Goal: Understand process/instructions: Learn about a topic

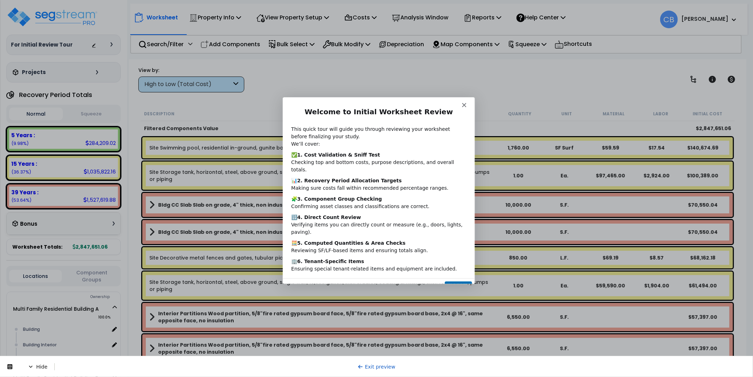
click at [455, 281] on button "Next" at bounding box center [457, 288] width 27 height 14
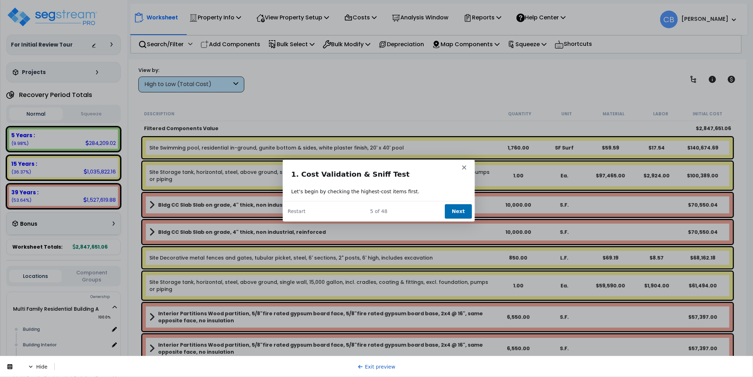
click at [451, 207] on button "Next" at bounding box center [457, 211] width 27 height 14
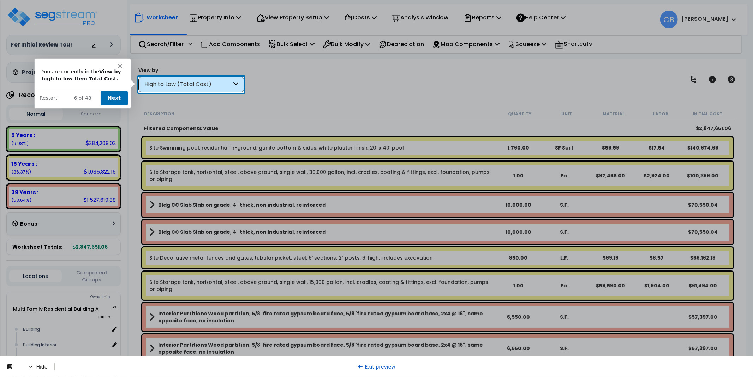
click at [121, 98] on button "Next" at bounding box center [113, 97] width 27 height 14
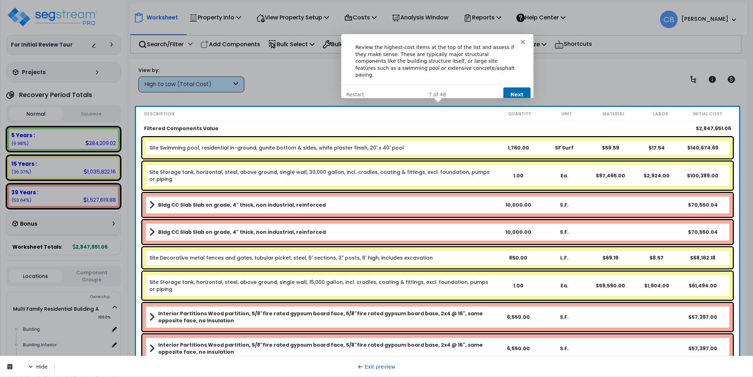
click at [515, 87] on button "Next" at bounding box center [516, 94] width 27 height 14
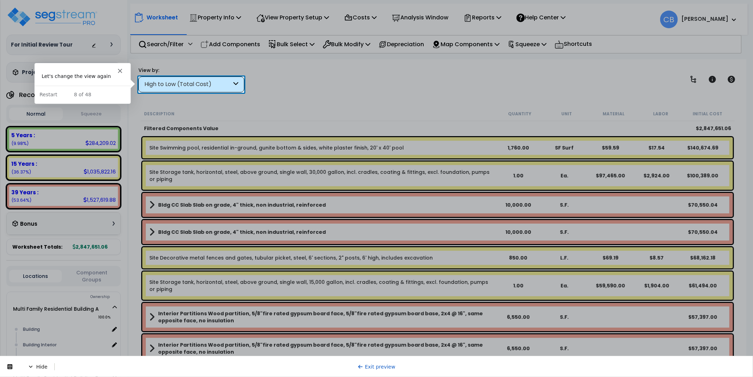
click at [187, 83] on div "High to Low (Total Cost)" at bounding box center [187, 84] width 87 height 8
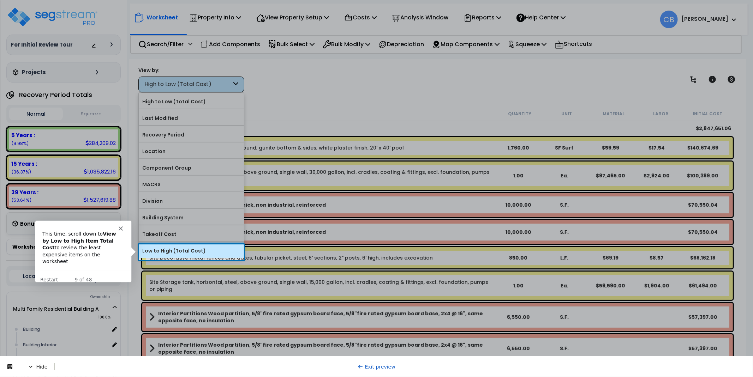
click at [155, 256] on label "Low to High (Total Cost)" at bounding box center [191, 251] width 105 height 11
click at [0, 0] on input "Low to High (Total Cost)" at bounding box center [0, 0] width 0 height 0
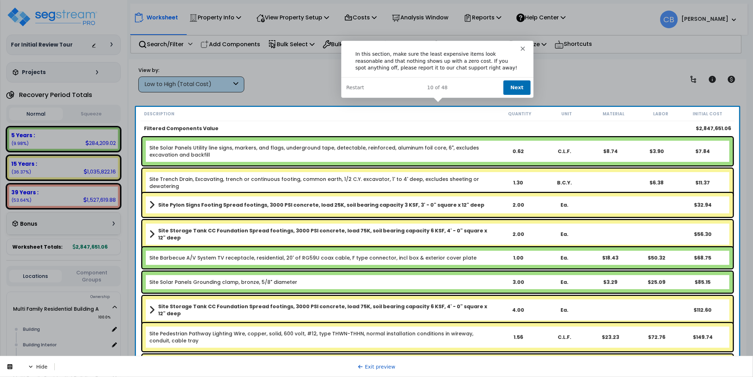
click at [511, 83] on button "Next" at bounding box center [516, 87] width 27 height 14
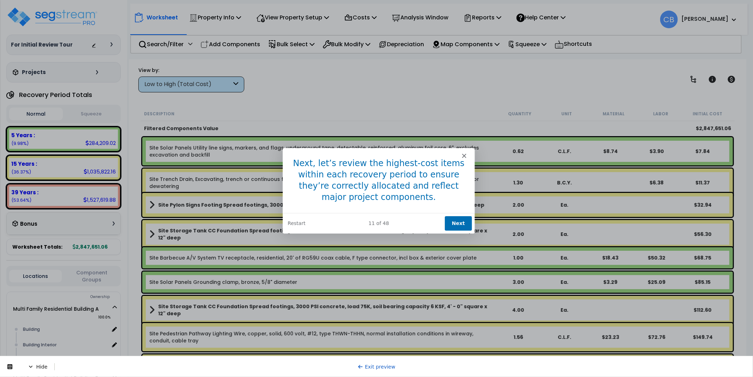
click at [455, 224] on button "Next" at bounding box center [457, 223] width 27 height 14
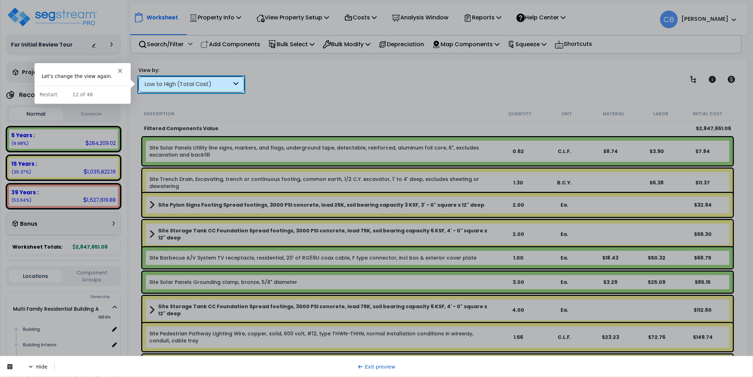
click at [168, 78] on div "Low to High (Total Cost)" at bounding box center [191, 85] width 106 height 16
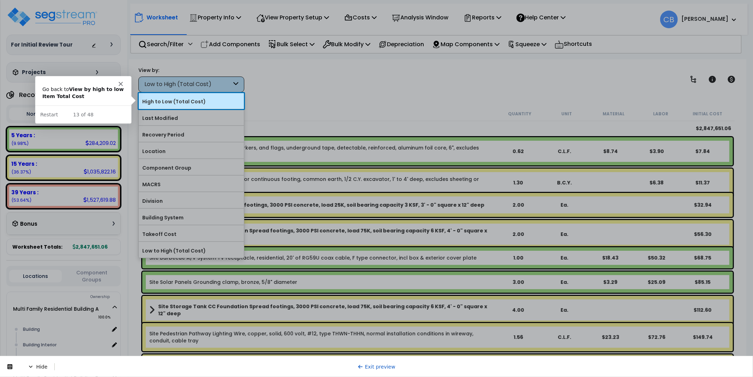
click at [168, 97] on label "High to Low (Total Cost)" at bounding box center [191, 101] width 105 height 11
click at [0, 0] on input "High to Low (Total Cost)" at bounding box center [0, 0] width 0 height 0
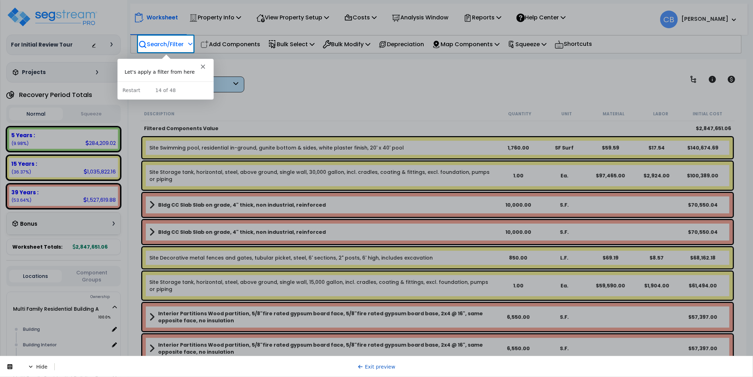
click at [168, 42] on p "Search/Filter" at bounding box center [160, 45] width 45 height 10
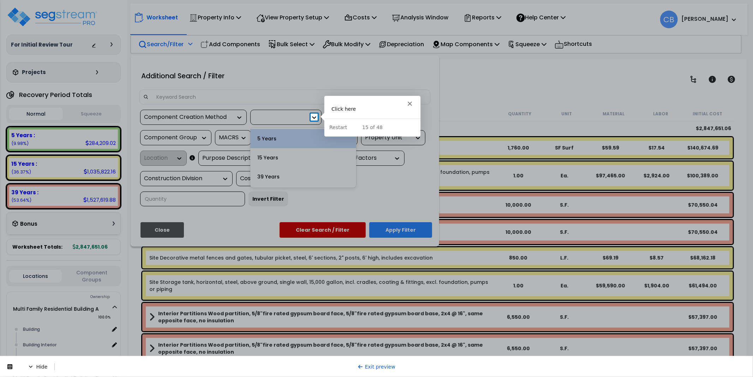
click at [312, 116] on icon at bounding box center [314, 117] width 7 height 7
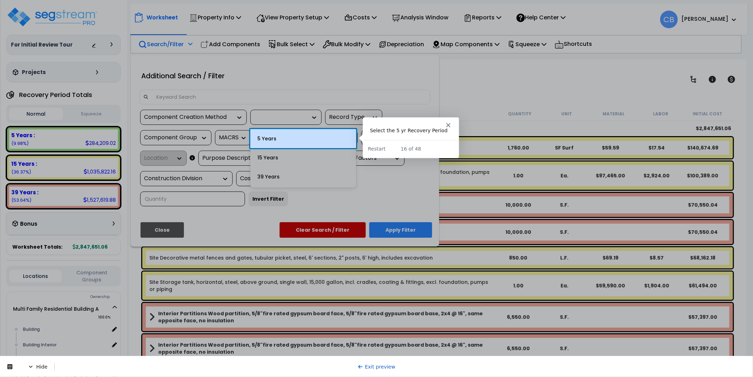
click at [308, 140] on div "5 Years" at bounding box center [303, 138] width 106 height 19
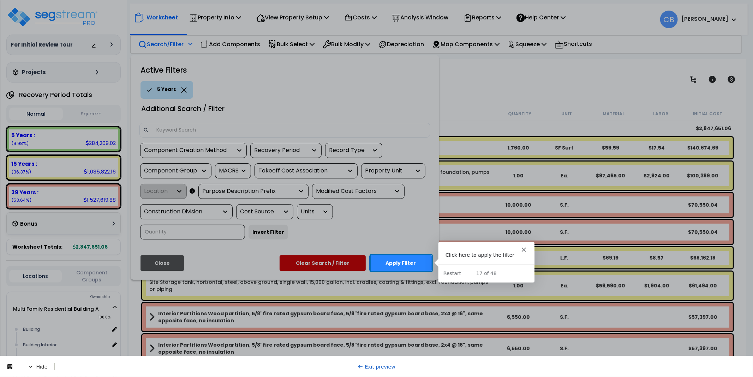
click at [403, 259] on button "Apply Filter" at bounding box center [400, 263] width 63 height 16
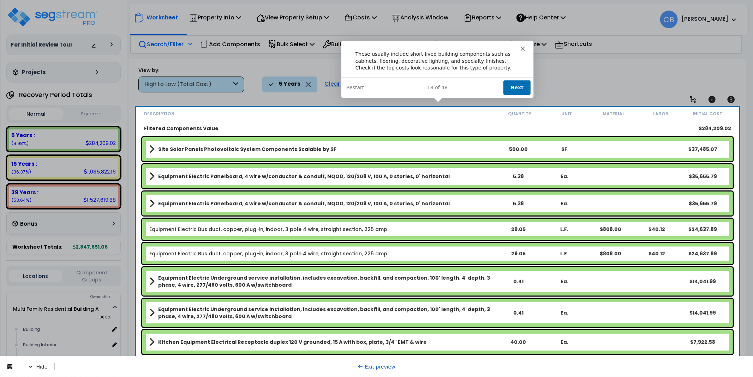
click at [509, 83] on button "Next" at bounding box center [516, 87] width 27 height 14
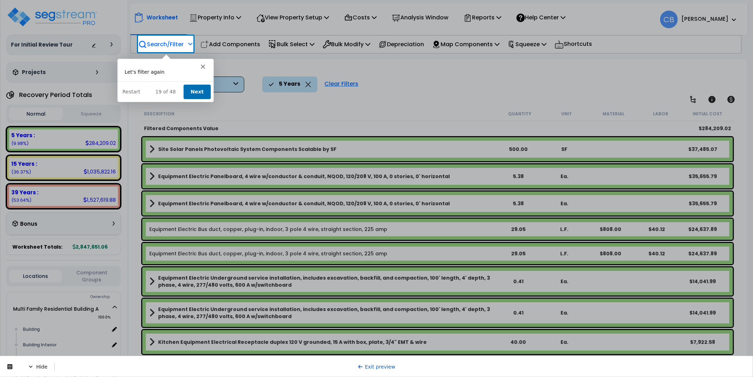
click at [162, 44] on div "Product tour overlay" at bounding box center [376, 188] width 753 height 377
click at [200, 67] on icon "Close" at bounding box center [202, 66] width 4 height 4
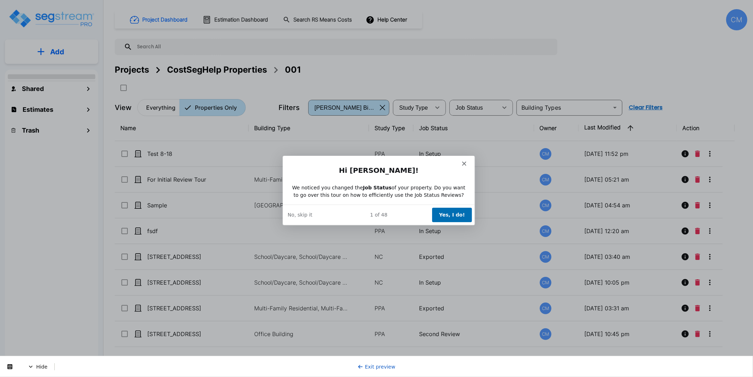
click at [457, 211] on button "Yes, I do!" at bounding box center [451, 215] width 40 height 14
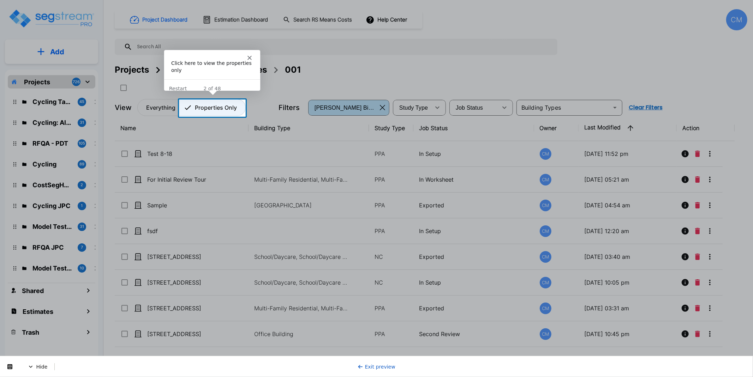
click at [222, 108] on p "Properties Only" at bounding box center [216, 107] width 42 height 8
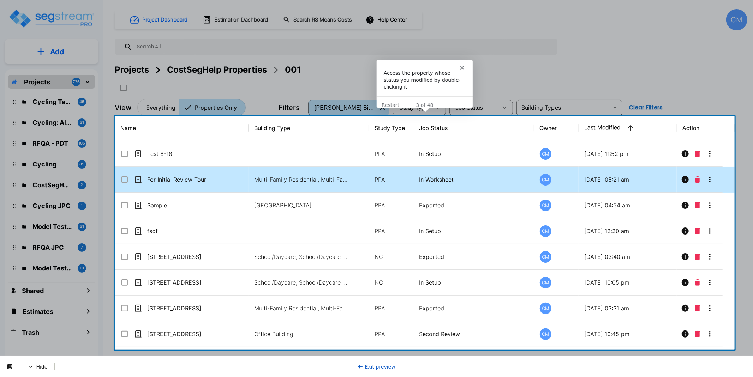
click at [191, 181] on p "For Initial Review Tour" at bounding box center [182, 179] width 71 height 8
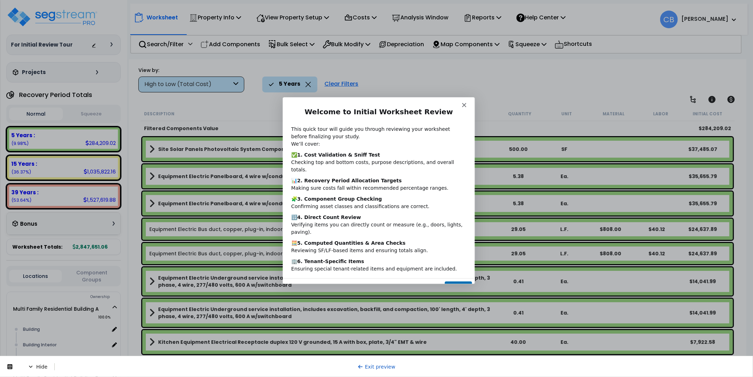
click at [455, 281] on button "Next" at bounding box center [457, 288] width 27 height 14
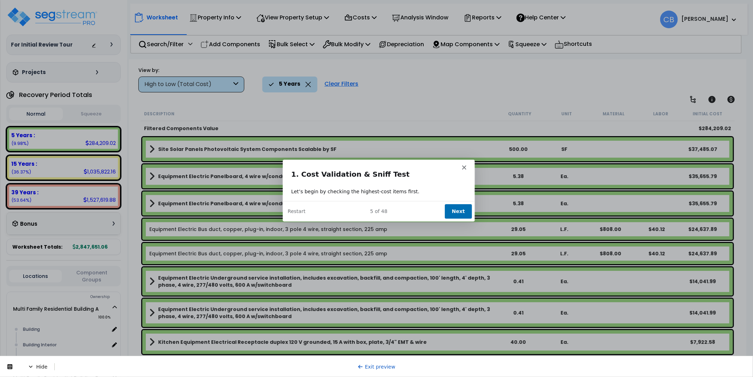
click at [459, 209] on button "Next" at bounding box center [457, 211] width 27 height 14
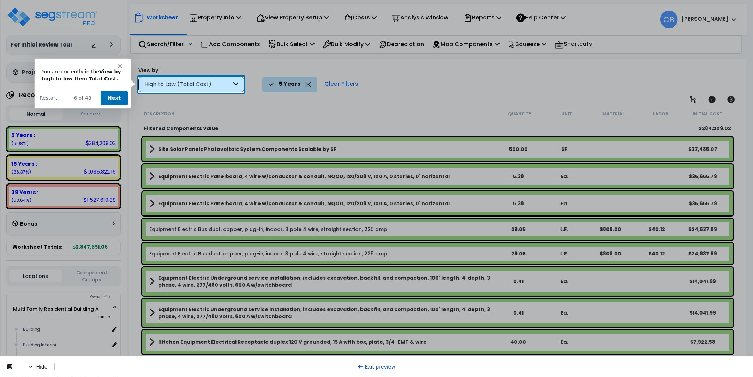
click at [112, 99] on button "Next" at bounding box center [113, 97] width 27 height 14
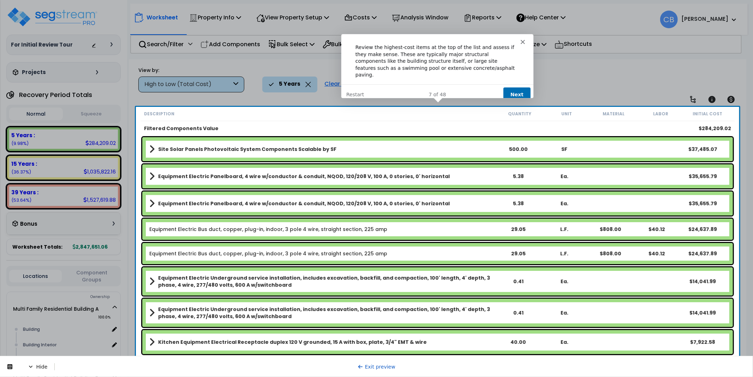
click at [515, 87] on button "Next" at bounding box center [516, 94] width 27 height 14
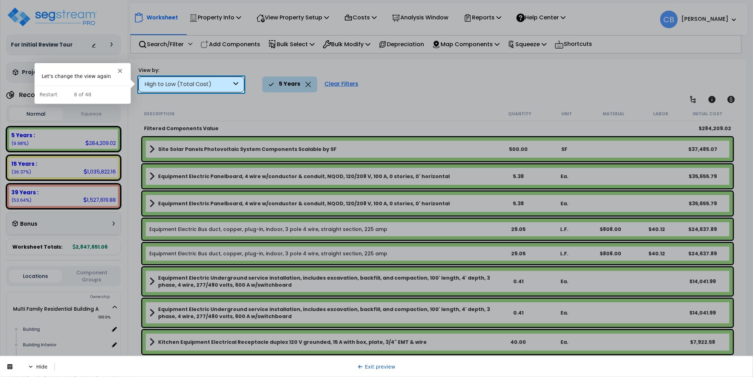
click at [195, 83] on div "High to Low (Total Cost)" at bounding box center [187, 84] width 87 height 8
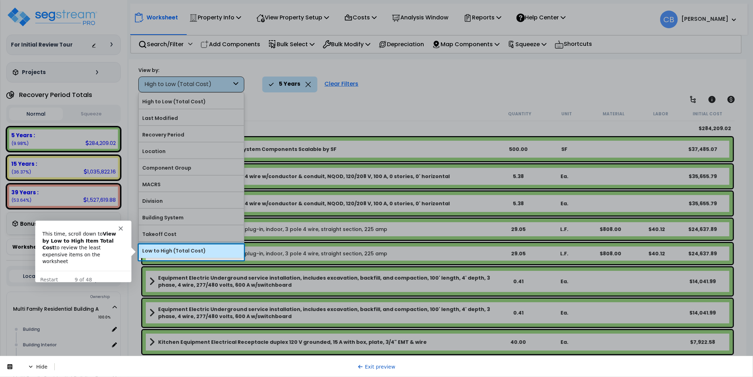
click at [188, 254] on label "Low to High (Total Cost)" at bounding box center [191, 251] width 105 height 11
click at [0, 0] on input "Low to High (Total Cost)" at bounding box center [0, 0] width 0 height 0
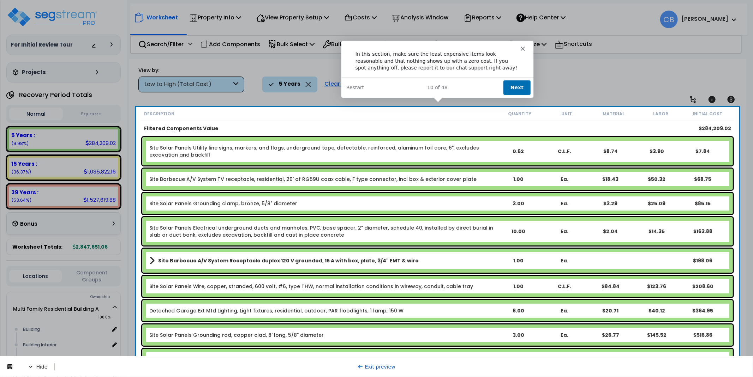
click at [519, 85] on button "Next" at bounding box center [516, 87] width 27 height 14
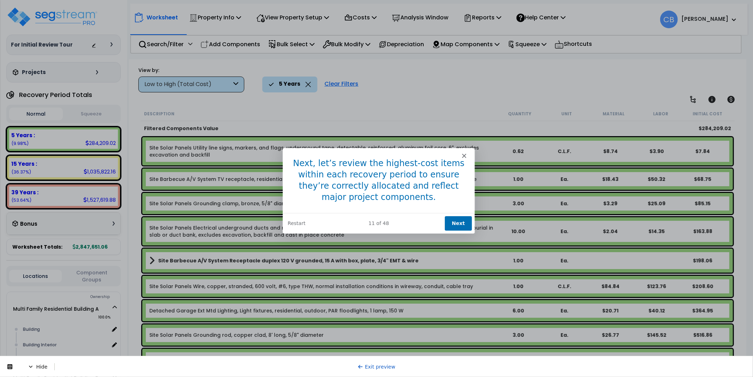
click at [462, 221] on button "Next" at bounding box center [457, 223] width 27 height 14
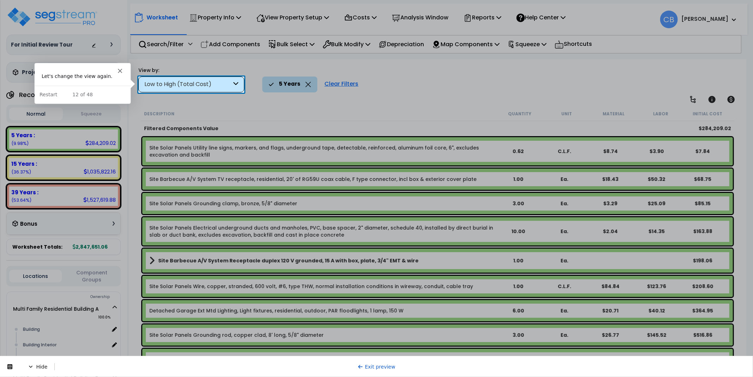
click at [154, 79] on div "Low to High (Total Cost)" at bounding box center [191, 85] width 106 height 16
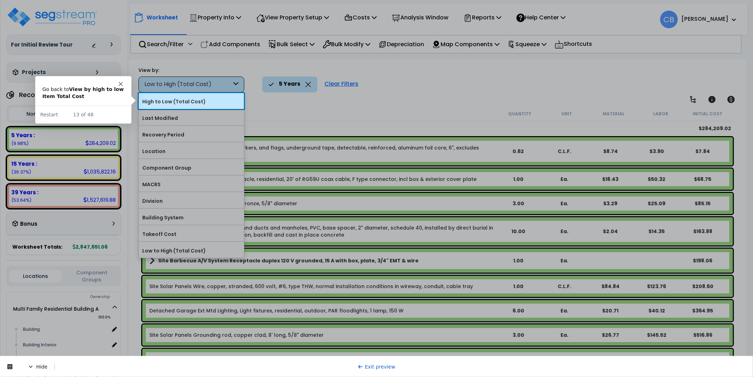
click at [166, 100] on label "High to Low (Total Cost)" at bounding box center [191, 101] width 105 height 11
click at [0, 0] on input "High to Low (Total Cost)" at bounding box center [0, 0] width 0 height 0
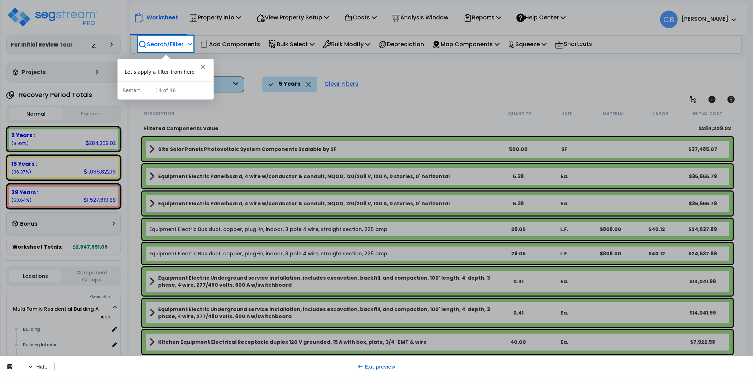
click at [157, 43] on p "Search/Filter" at bounding box center [160, 45] width 45 height 10
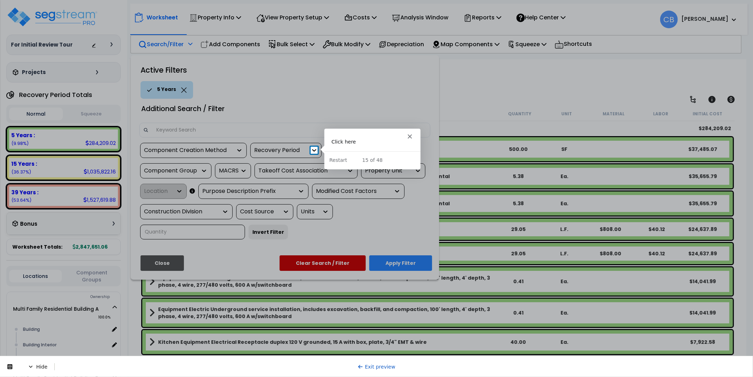
click at [313, 151] on icon at bounding box center [314, 150] width 4 height 2
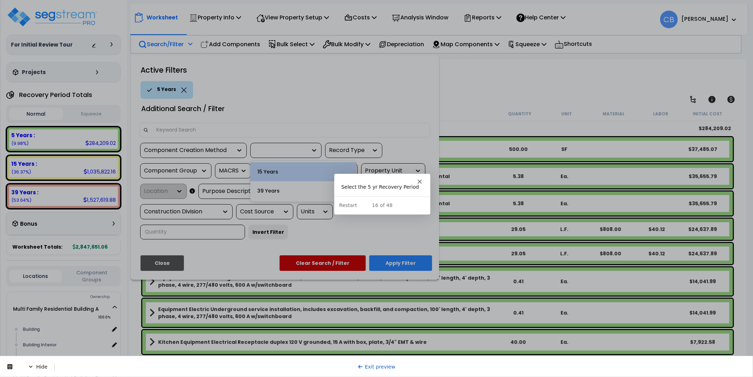
click at [327, 118] on div "Additional Search / Filter" at bounding box center [284, 111] width 301 height 24
click at [298, 164] on div "15 Years" at bounding box center [303, 171] width 106 height 19
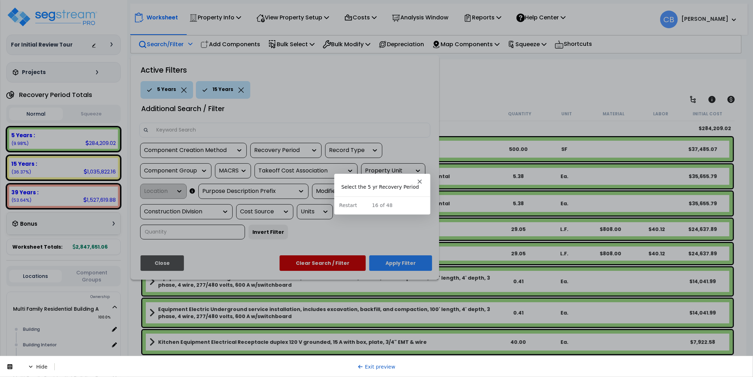
click at [238, 89] on icon at bounding box center [241, 90] width 6 height 5
click at [369, 224] on div "Component Creation Method option 15 Years, selected. 2 results available. Selec…" at bounding box center [284, 194] width 301 height 102
click at [187, 88] on div "5 Years" at bounding box center [166, 90] width 53 height 18
click at [181, 88] on icon at bounding box center [184, 90] width 6 height 5
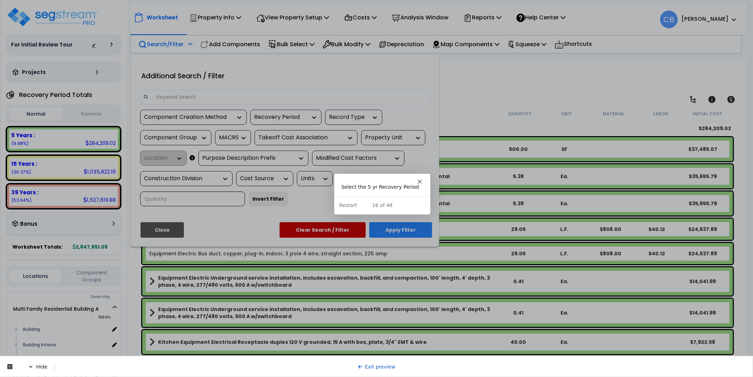
click at [290, 206] on div "Component Creation Method option 15 Years, selected. 3 results available. Selec…" at bounding box center [284, 161] width 301 height 102
click at [295, 122] on body "We are Building your Property. So please grab a coffee and let us do the heavy …" at bounding box center [376, 219] width 753 height 377
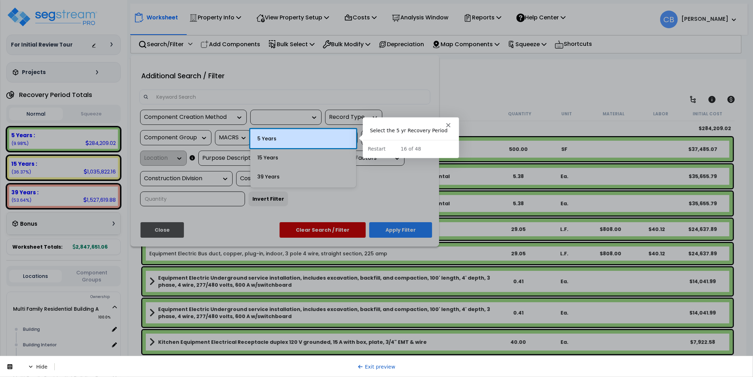
click at [289, 139] on div "5 Years" at bounding box center [303, 138] width 106 height 19
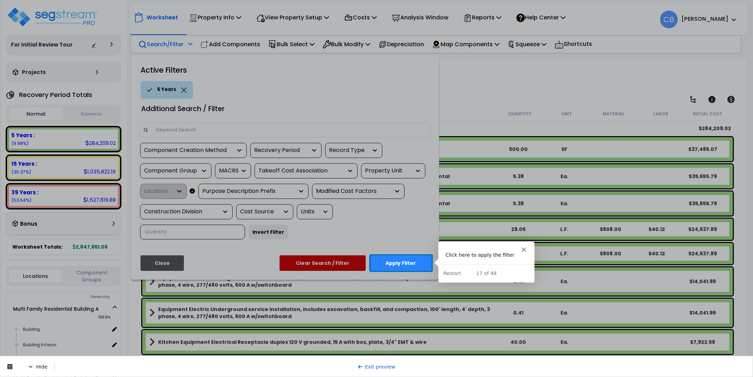
click at [399, 268] on button "Apply Filter" at bounding box center [400, 263] width 63 height 16
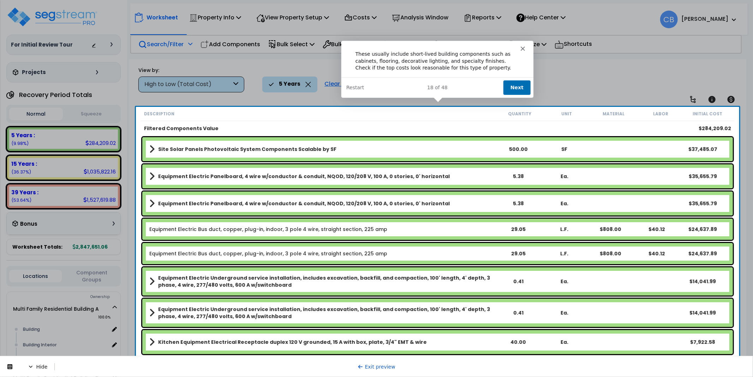
click at [521, 86] on button "Next" at bounding box center [516, 87] width 27 height 14
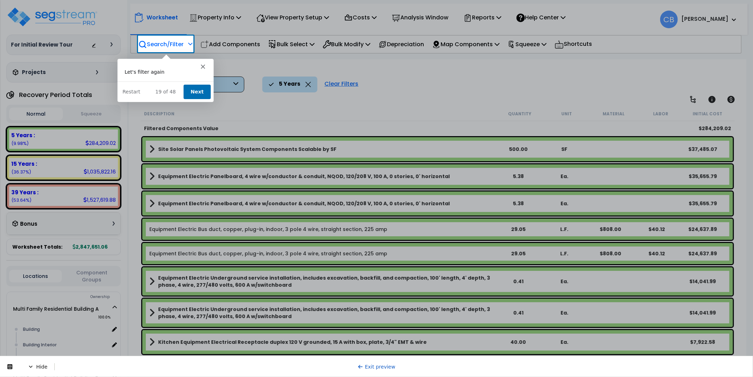
click at [190, 80] on div "Let's filter again" at bounding box center [165, 74] width 96 height 13
click at [192, 87] on button "Next" at bounding box center [196, 91] width 27 height 14
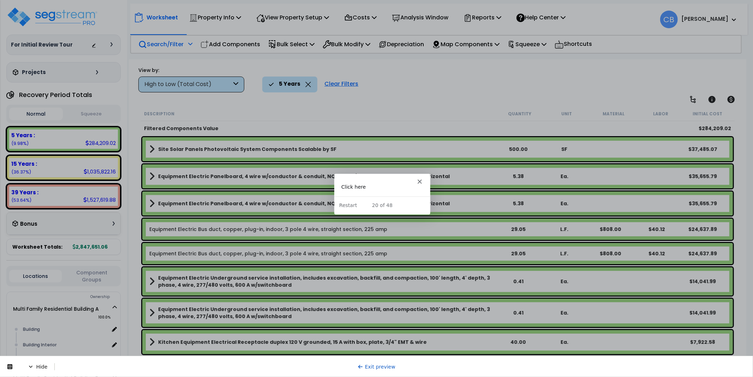
click at [419, 181] on polygon "Close" at bounding box center [419, 181] width 4 height 4
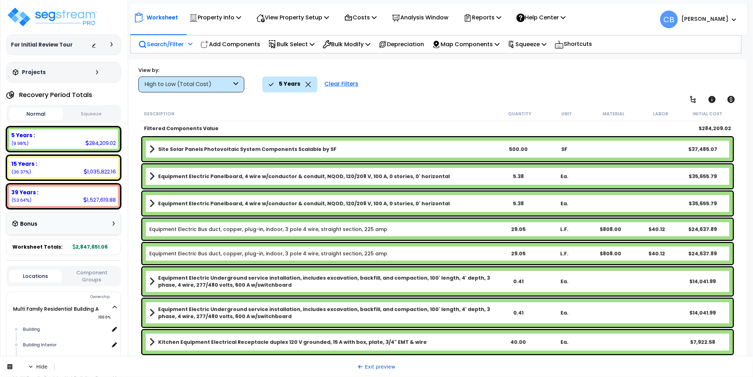
click at [363, 364] on link "Exit preview" at bounding box center [376, 367] width 38 height 6
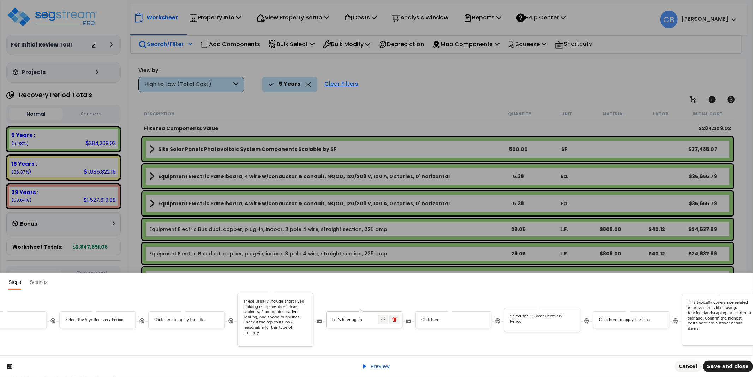
click at [365, 318] on div "Let's filter again" at bounding box center [364, 322] width 76 height 8
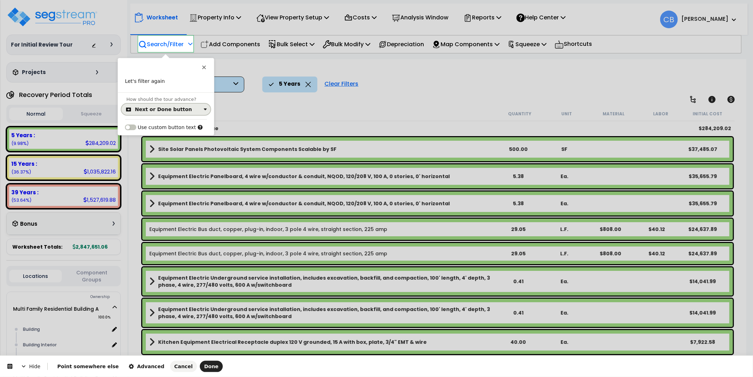
click at [157, 108] on div "Next or Done button" at bounding box center [163, 110] width 57 height 6
click at [160, 133] on div "Click on the element" at bounding box center [165, 138] width 83 height 13
click at [204, 366] on span "Done" at bounding box center [211, 367] width 14 height 6
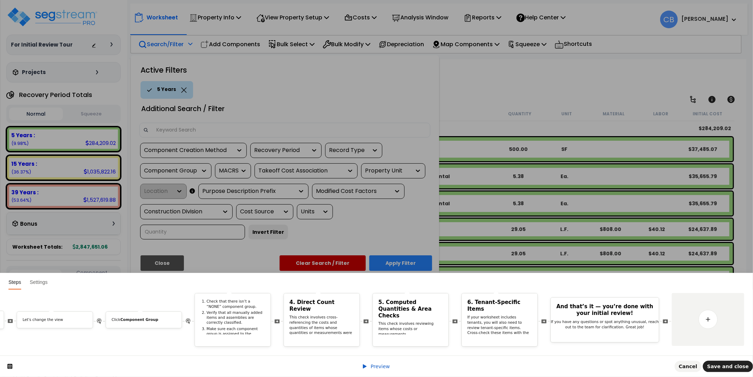
drag, startPoint x: 607, startPoint y: 349, endPoint x: 492, endPoint y: 352, distance: 115.8
click at [492, 352] on div "Hi First name ! We noticed you changed the Job Status of your property. Do you …" at bounding box center [376, 323] width 753 height 66
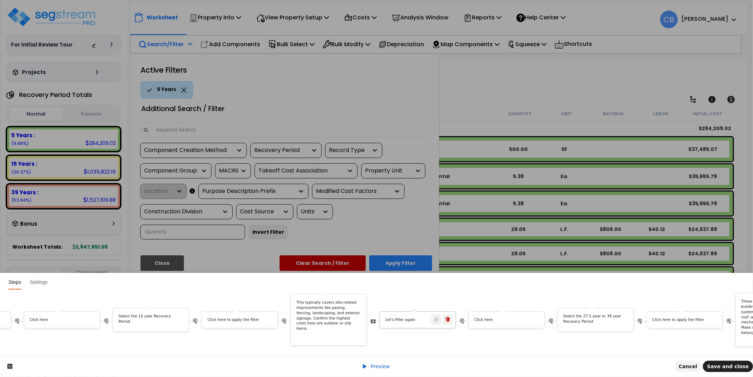
click at [414, 318] on div "Let's filter again" at bounding box center [418, 322] width 76 height 8
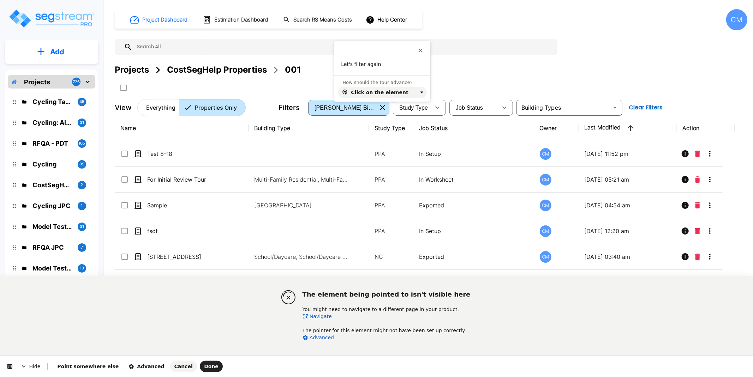
drag, startPoint x: 317, startPoint y: 315, endPoint x: 305, endPoint y: 315, distance: 11.6
click at [317, 315] on link "Navigate" at bounding box center [316, 317] width 29 height 6
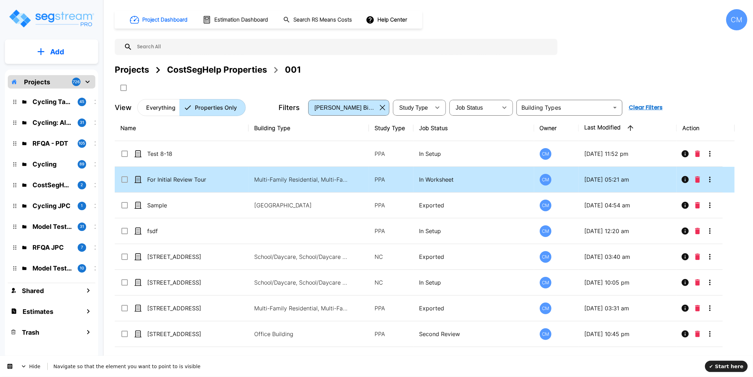
click at [176, 185] on td "For Initial Review Tour" at bounding box center [182, 180] width 134 height 26
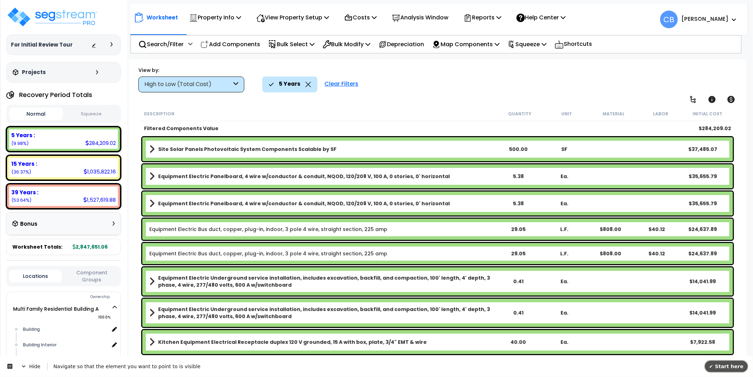
click at [733, 368] on span "✔ Start here" at bounding box center [726, 366] width 34 height 6
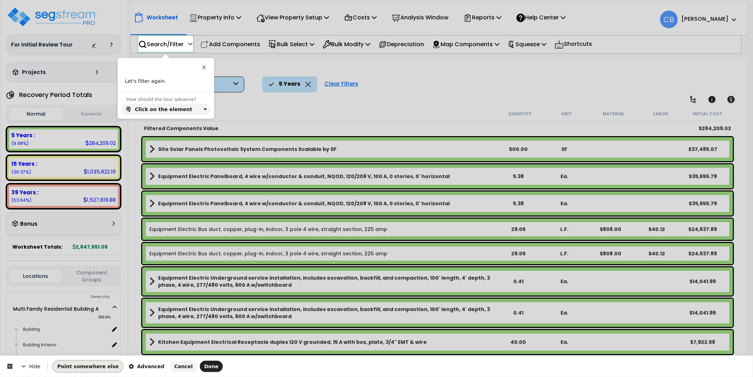
click at [89, 368] on span "Point somewhere else" at bounding box center [87, 367] width 61 height 6
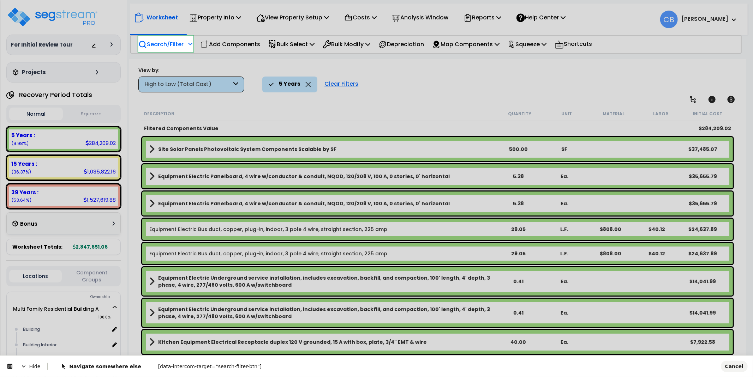
click at [139, 37] on body "We are Building your Property. So please grab a coffee and let us do the heavy …" at bounding box center [376, 219] width 753 height 377
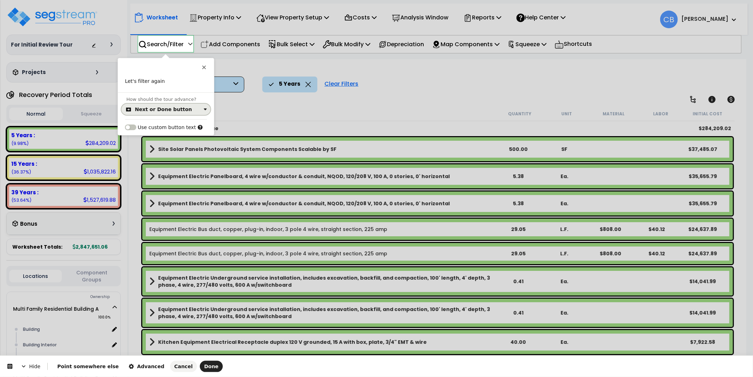
click at [169, 109] on div "Next or Done button" at bounding box center [163, 110] width 57 height 6
click at [160, 138] on div "Click on the element" at bounding box center [161, 138] width 51 height 7
click at [200, 368] on button "Done" at bounding box center [211, 366] width 23 height 11
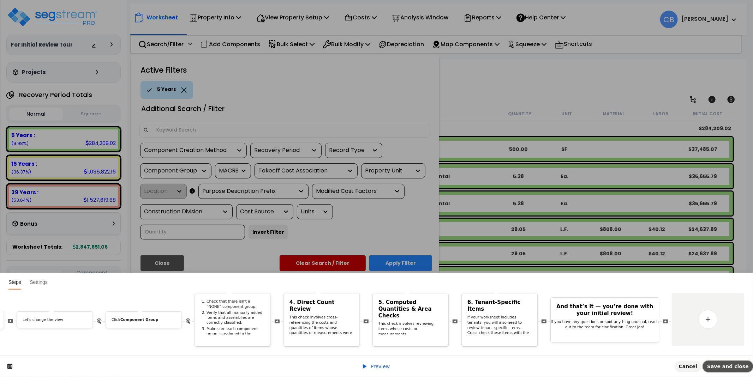
click at [733, 367] on span "Save and close" at bounding box center [728, 367] width 42 height 6
